Goal: Transaction & Acquisition: Download file/media

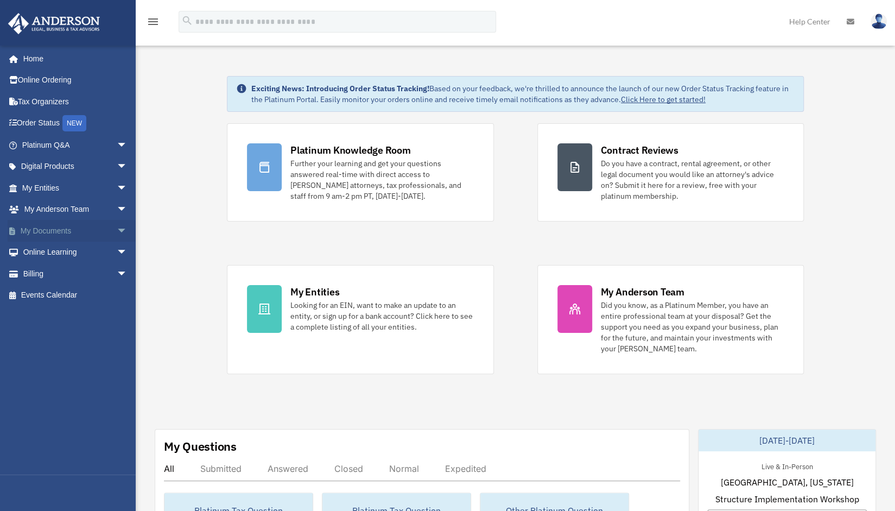
click at [43, 229] on link "My Documents arrow_drop_down" at bounding box center [76, 231] width 136 height 22
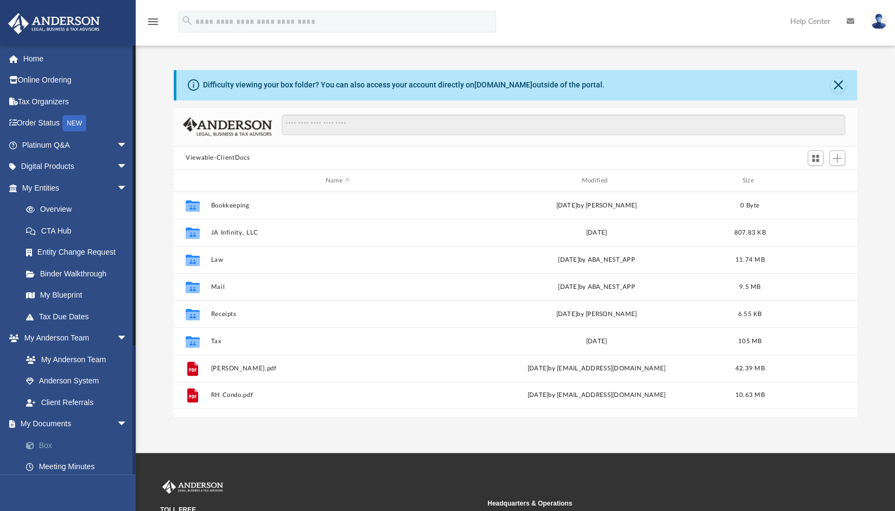
scroll to position [238, 675]
click at [45, 444] on link "Box" at bounding box center [79, 445] width 129 height 22
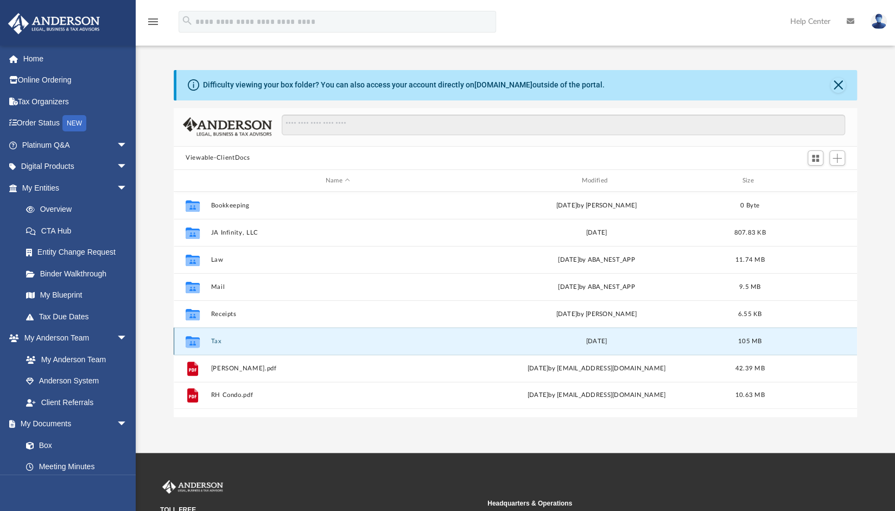
click at [213, 341] on button "Tax" at bounding box center [338, 341] width 254 height 7
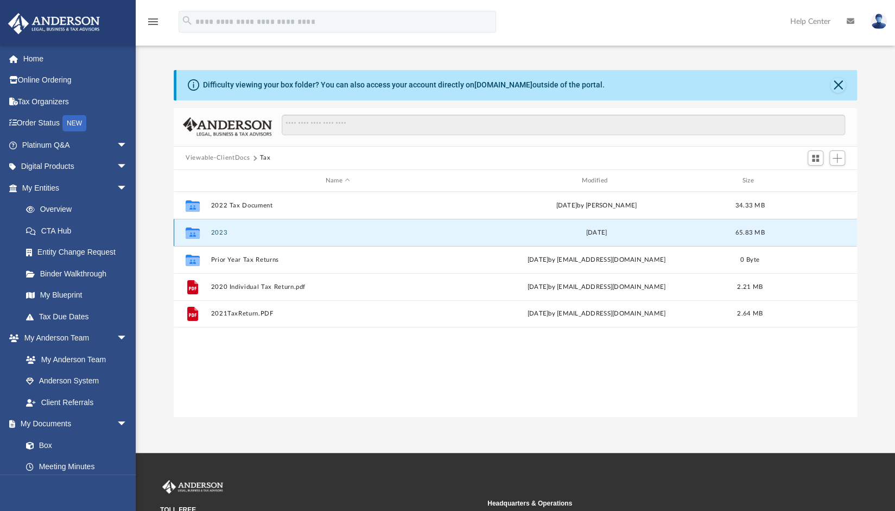
click at [217, 232] on button "2023" at bounding box center [338, 232] width 254 height 7
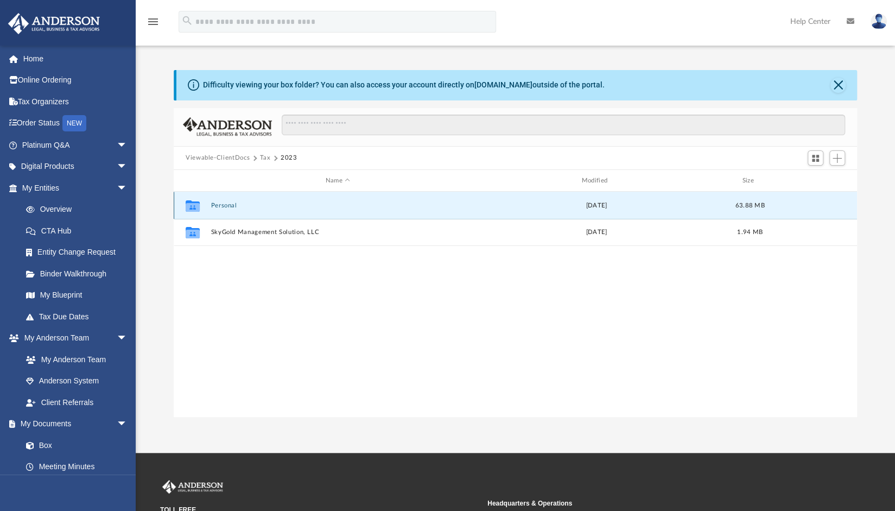
click at [226, 203] on button "Personal" at bounding box center [338, 205] width 254 height 7
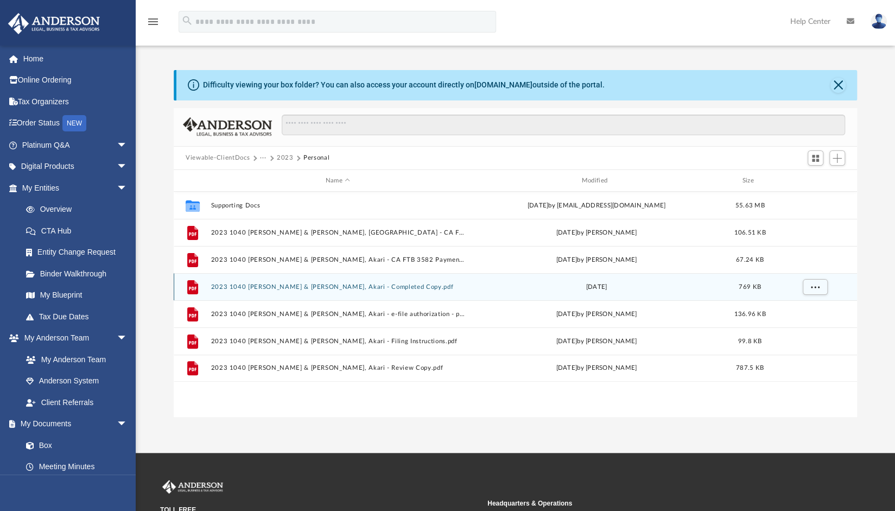
click at [286, 285] on button "2023 1040 Ueno, Daniel & Nigita-Ueno, Akari - Completed Copy.pdf" at bounding box center [338, 286] width 254 height 7
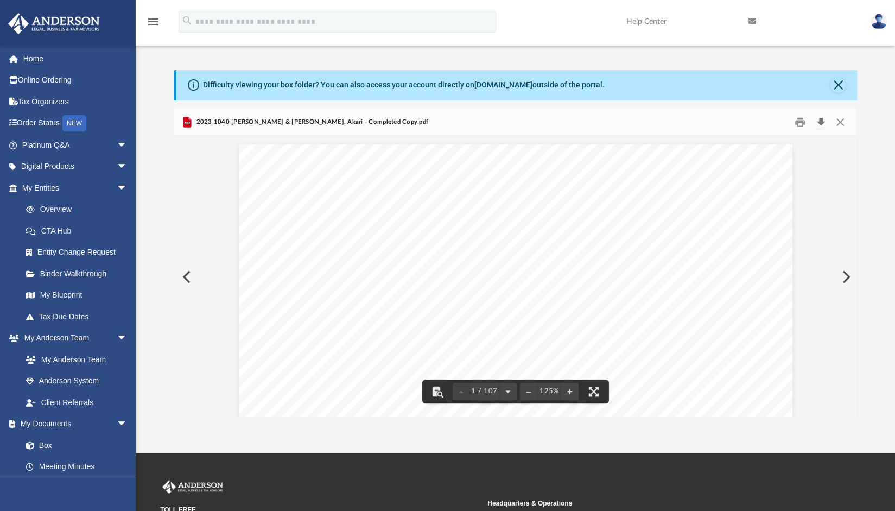
click at [823, 122] on button "Download" at bounding box center [821, 121] width 20 height 17
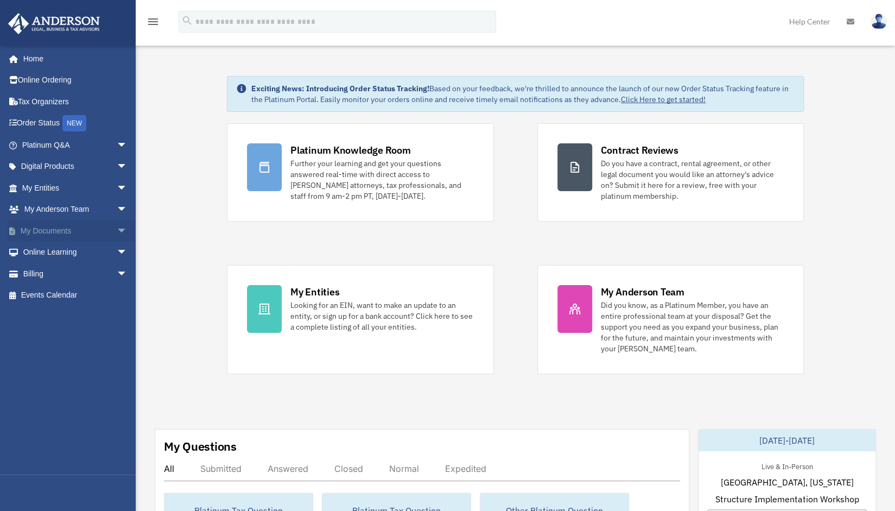
click at [117, 229] on span "arrow_drop_down" at bounding box center [128, 231] width 22 height 22
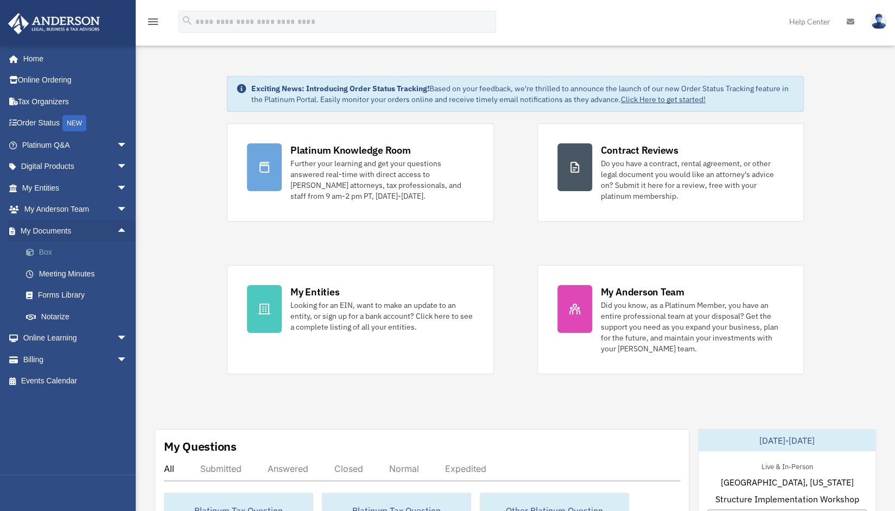
click at [45, 251] on link "Box" at bounding box center [79, 253] width 129 height 22
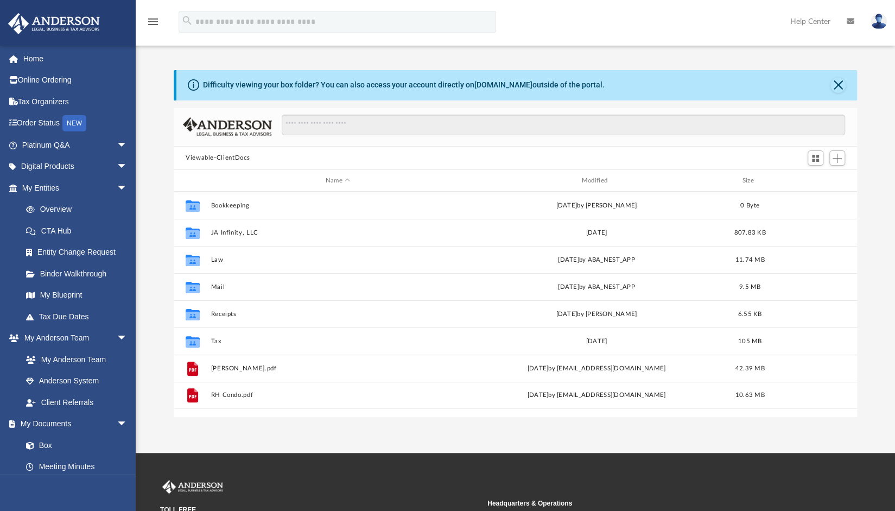
scroll to position [238, 675]
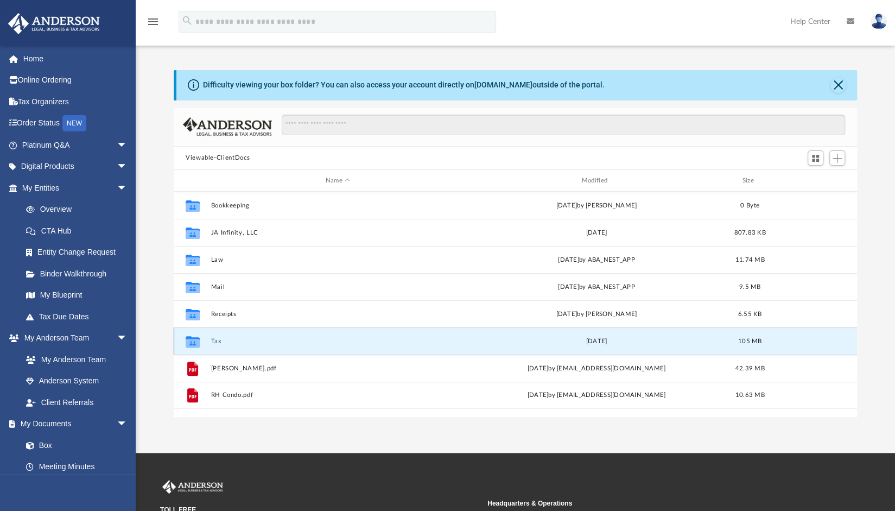
click at [215, 339] on button "Tax" at bounding box center [338, 341] width 254 height 7
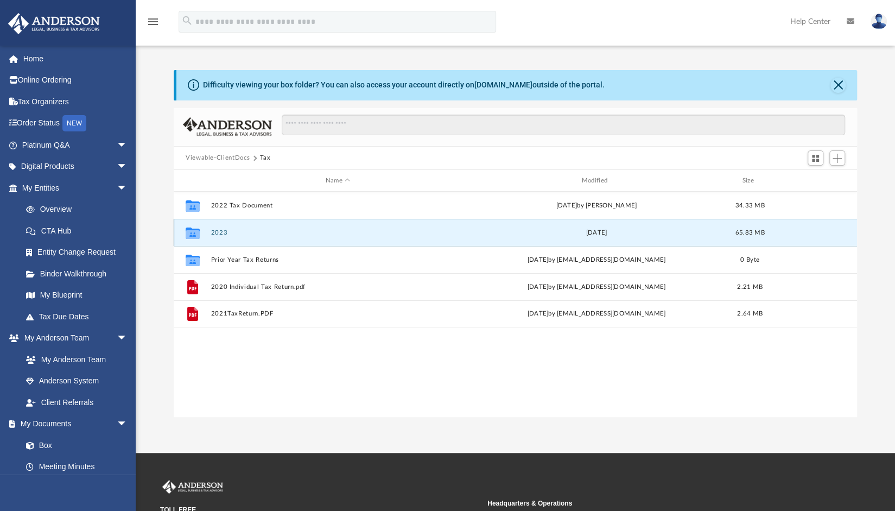
click at [215, 230] on button "2023" at bounding box center [338, 232] width 254 height 7
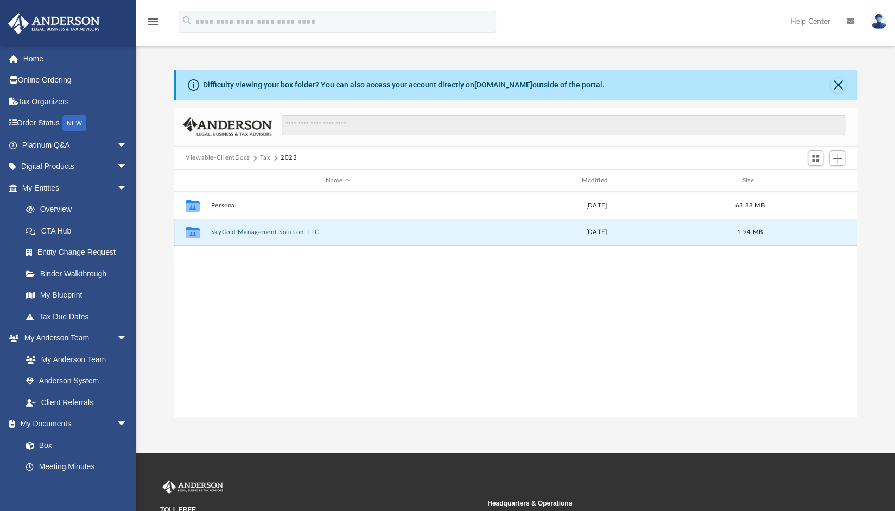
click at [227, 233] on button "SkyGold Management Solution, LLC" at bounding box center [338, 232] width 254 height 7
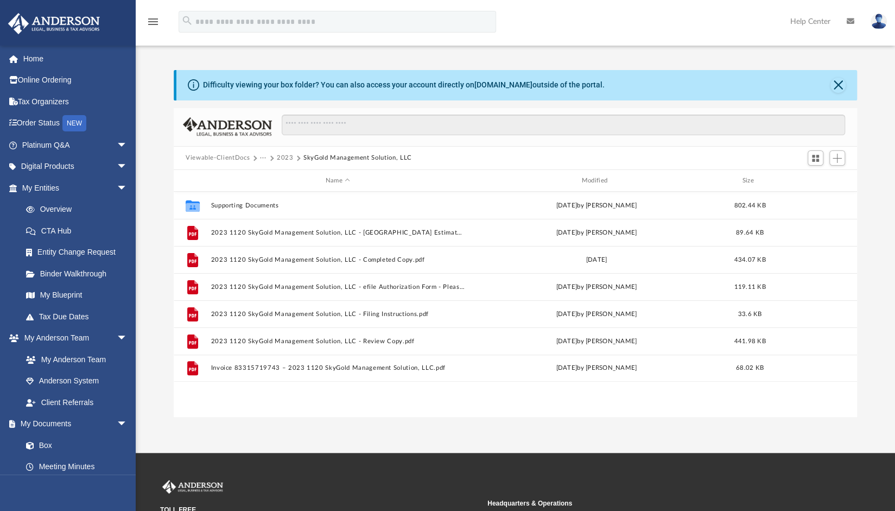
click at [155, 293] on div "Difficulty viewing your box folder? You can also access your account directly o…" at bounding box center [515, 243] width 759 height 347
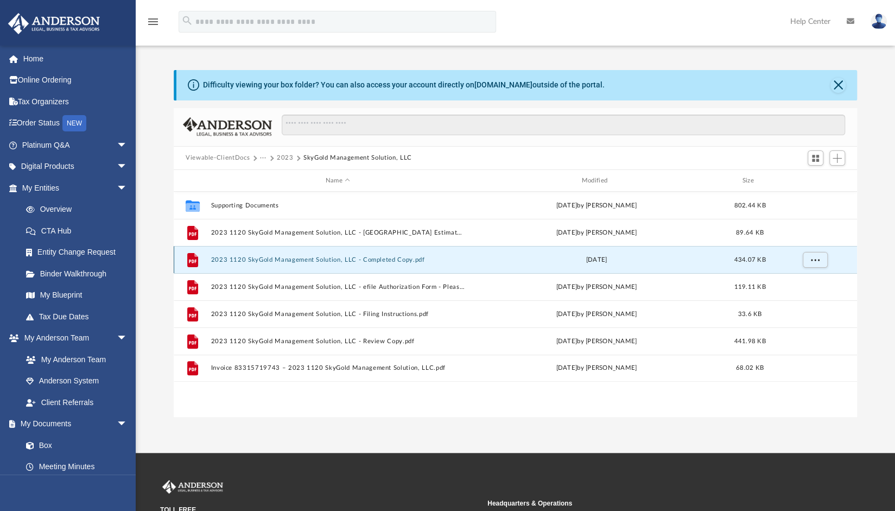
click at [320, 259] on button "2023 1120 SkyGold Management Solution, LLC - Completed Copy.pdf" at bounding box center [338, 259] width 254 height 7
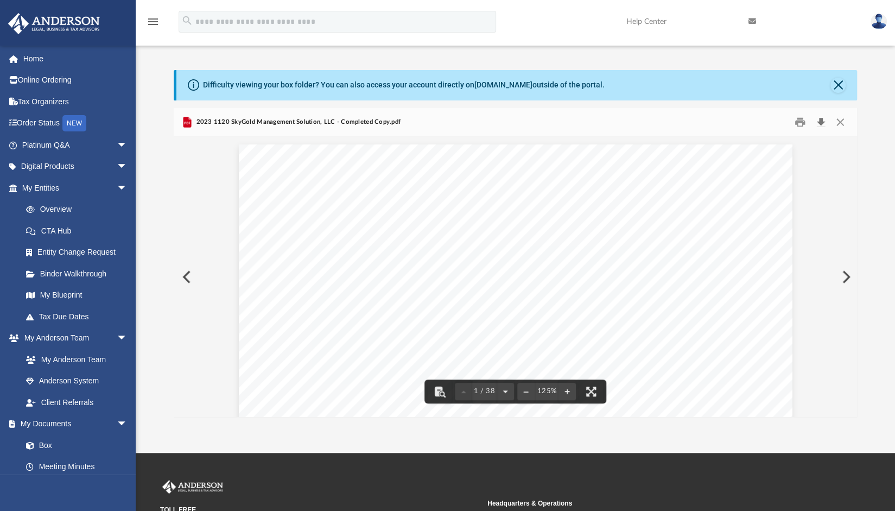
click at [824, 118] on button "Download" at bounding box center [821, 121] width 20 height 17
